Goal: Navigation & Orientation: Understand site structure

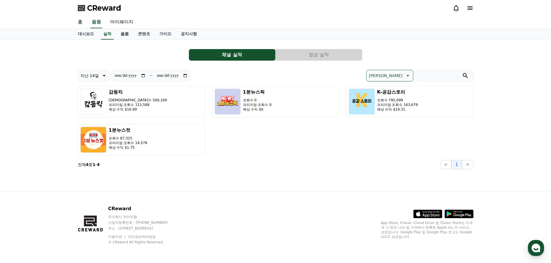
click at [122, 36] on link "음원" at bounding box center [124, 34] width 17 height 11
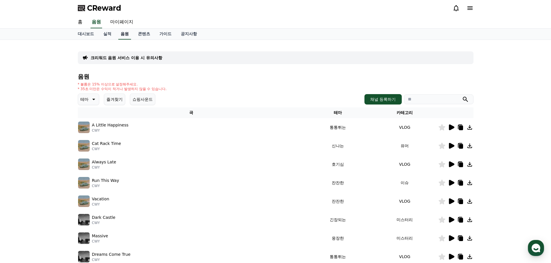
click at [126, 37] on link "음원" at bounding box center [124, 34] width 13 height 11
click at [92, 31] on link "대시보드" at bounding box center [85, 34] width 25 height 11
